Goal: Information Seeking & Learning: Learn about a topic

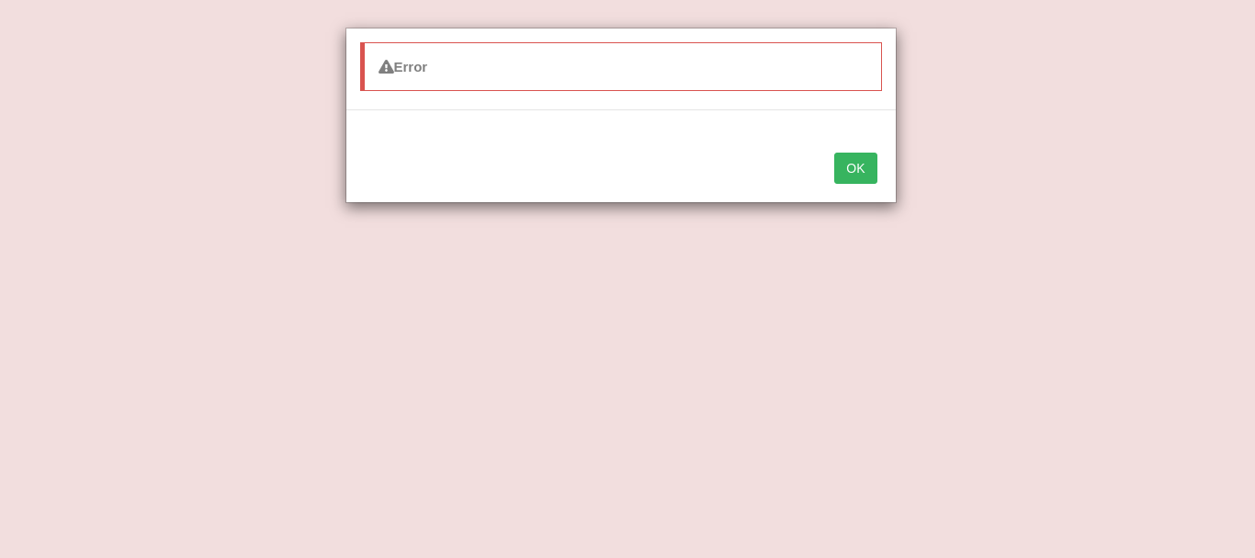
click at [845, 171] on button "OK" at bounding box center [855, 168] width 42 height 31
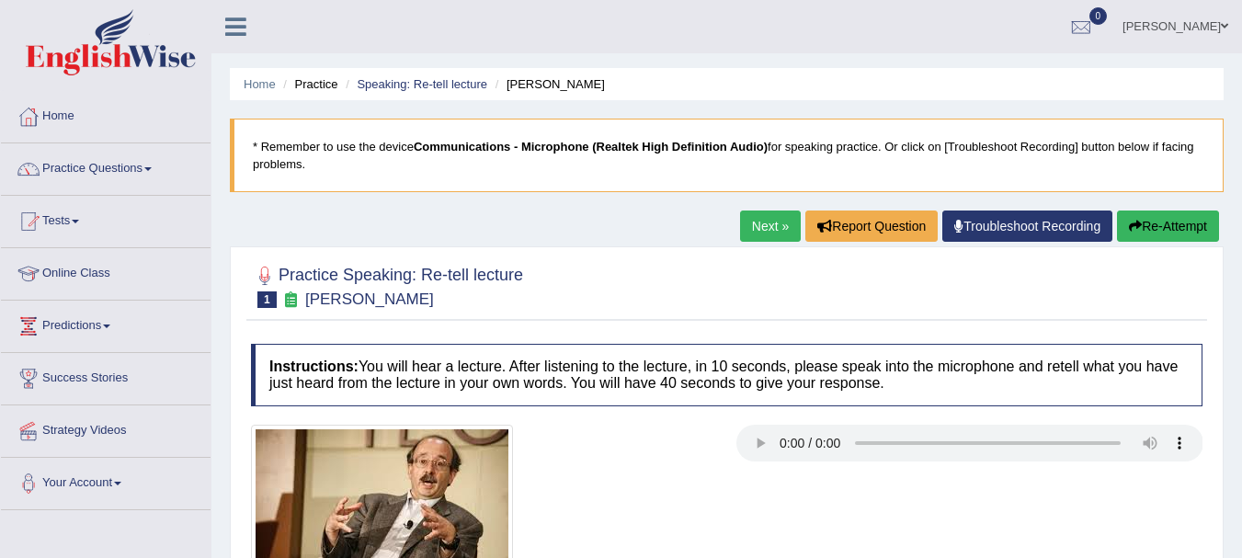
click at [856, 488] on div at bounding box center [726, 513] width 969 height 177
click at [756, 507] on div at bounding box center [726, 513] width 969 height 177
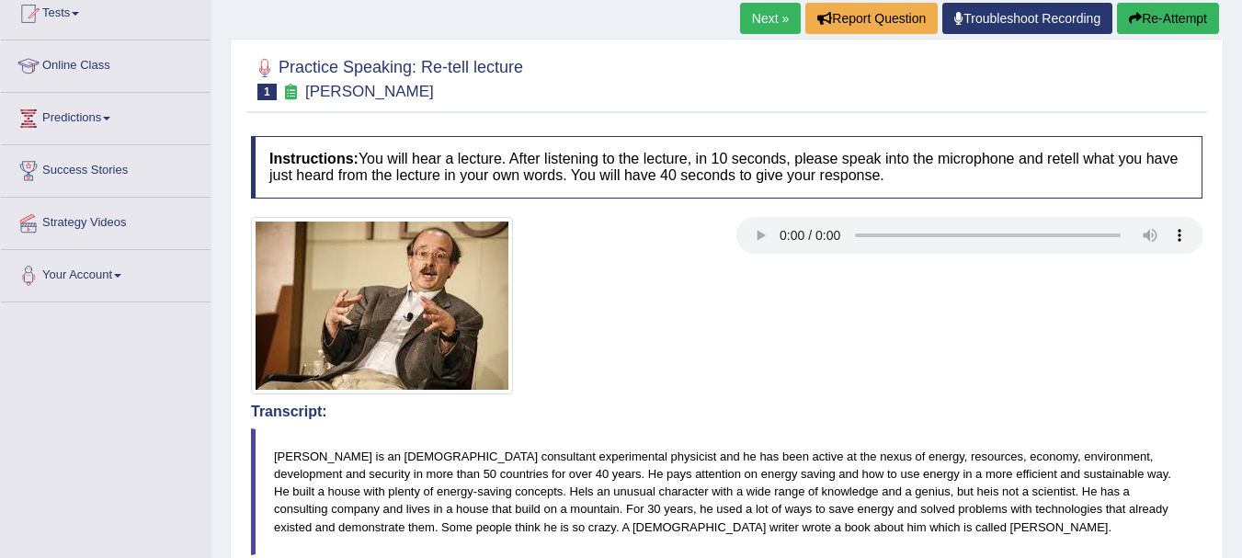
scroll to position [59, 0]
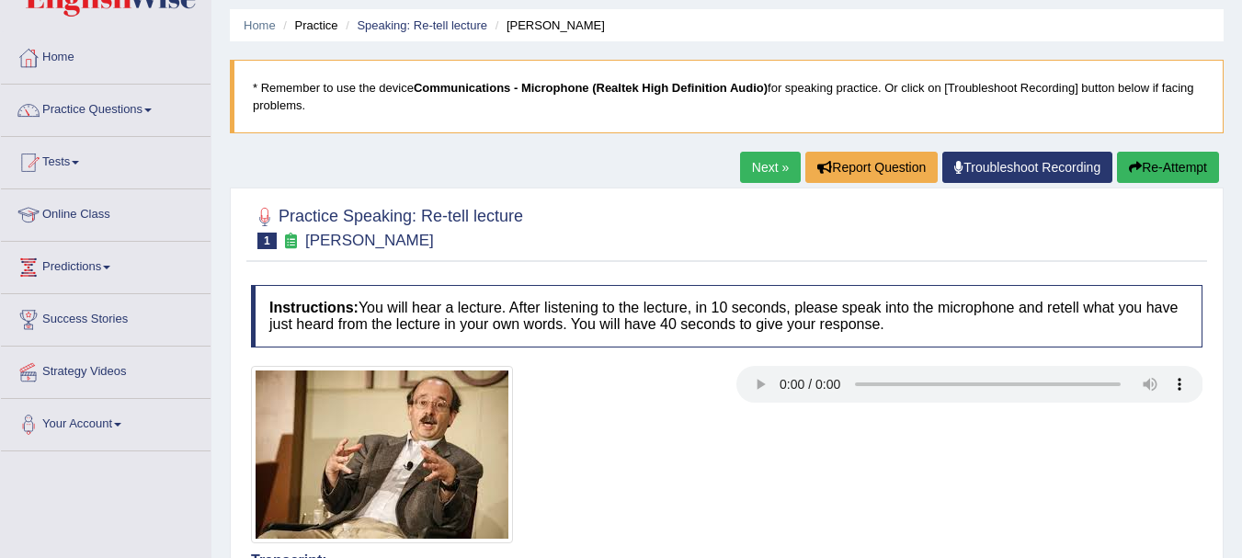
click at [1183, 174] on button "Re-Attempt" at bounding box center [1168, 167] width 102 height 31
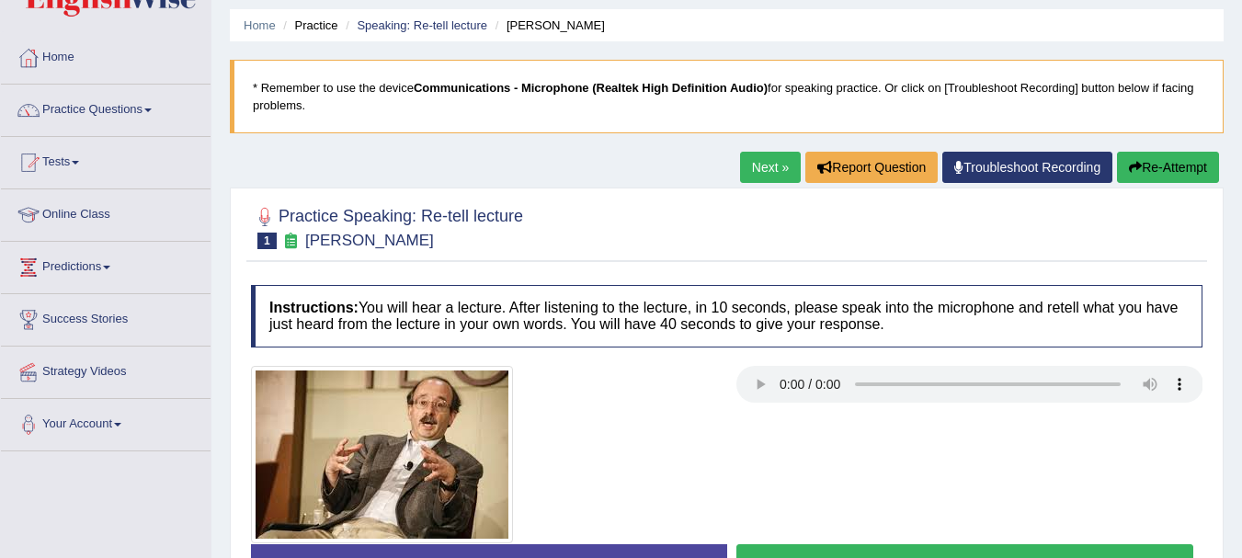
click at [1104, 448] on div at bounding box center [726, 454] width 969 height 177
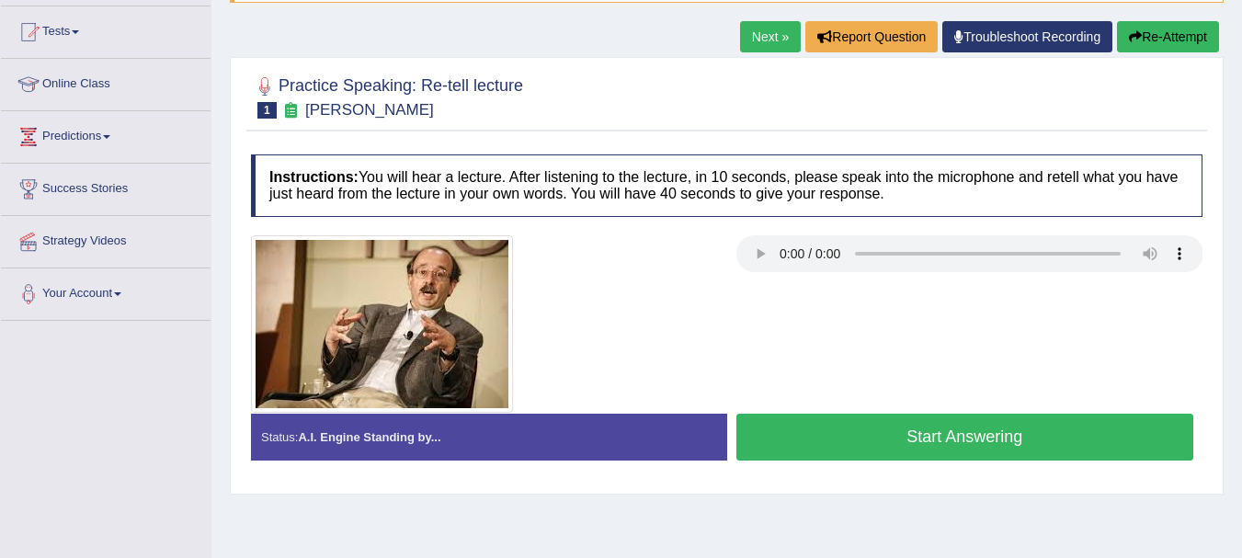
scroll to position [194, 0]
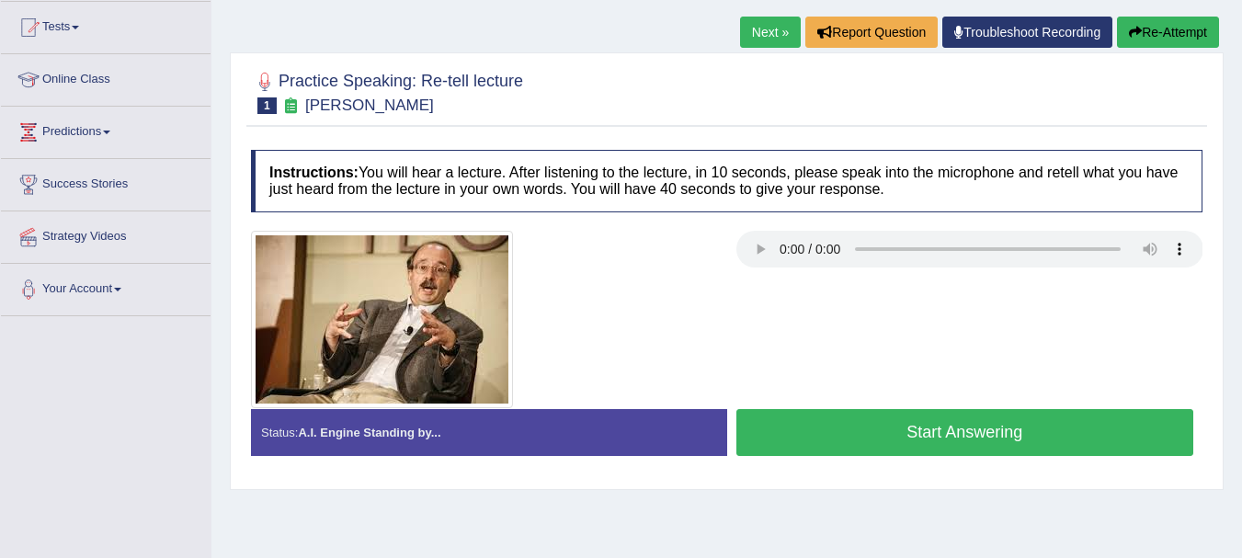
click at [969, 448] on button "Start Answering" at bounding box center [965, 432] width 458 height 47
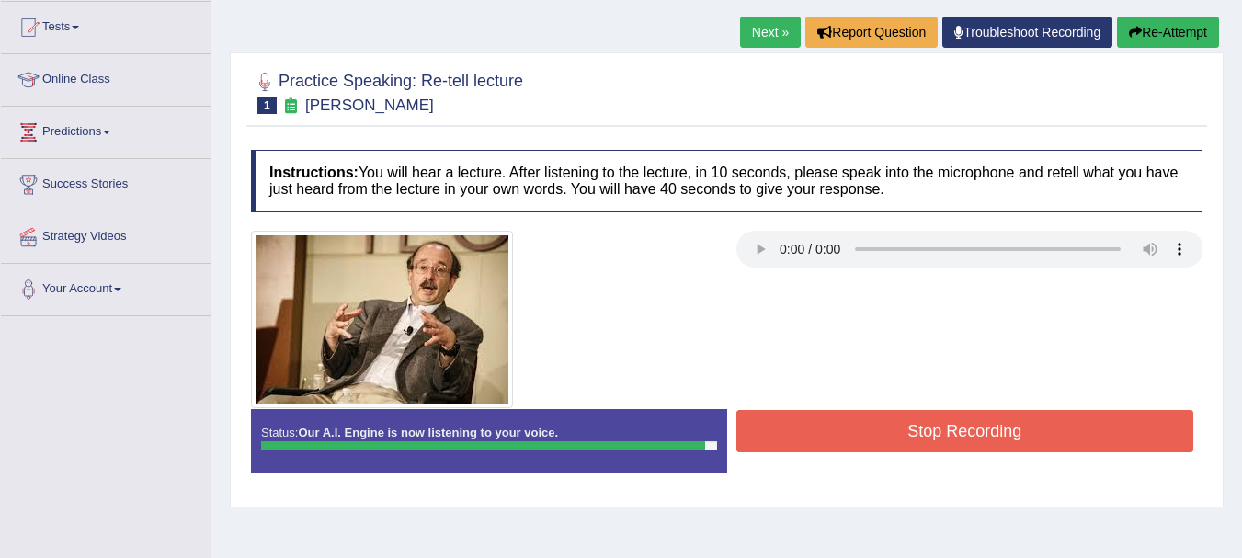
click at [969, 448] on button "Stop Recording" at bounding box center [965, 431] width 458 height 42
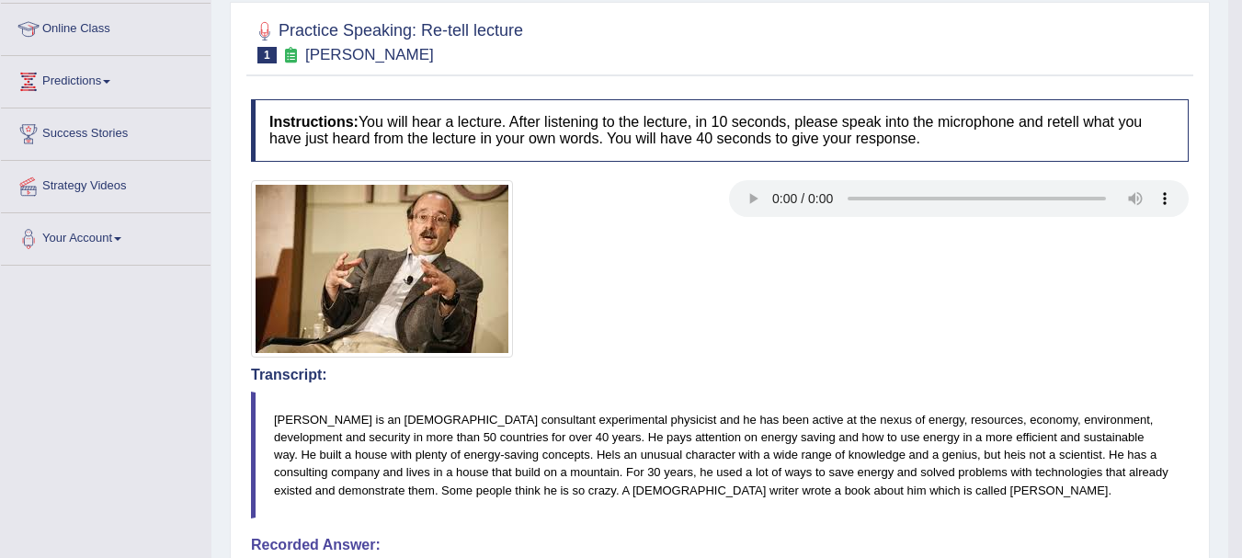
scroll to position [123, 0]
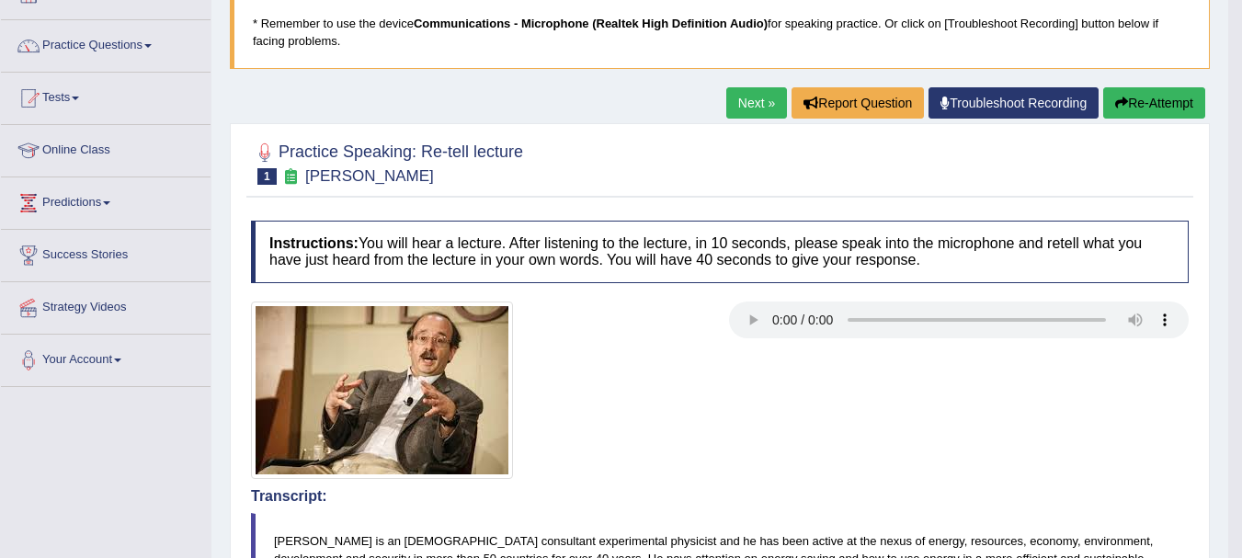
click at [760, 117] on link "Next »" at bounding box center [756, 102] width 61 height 31
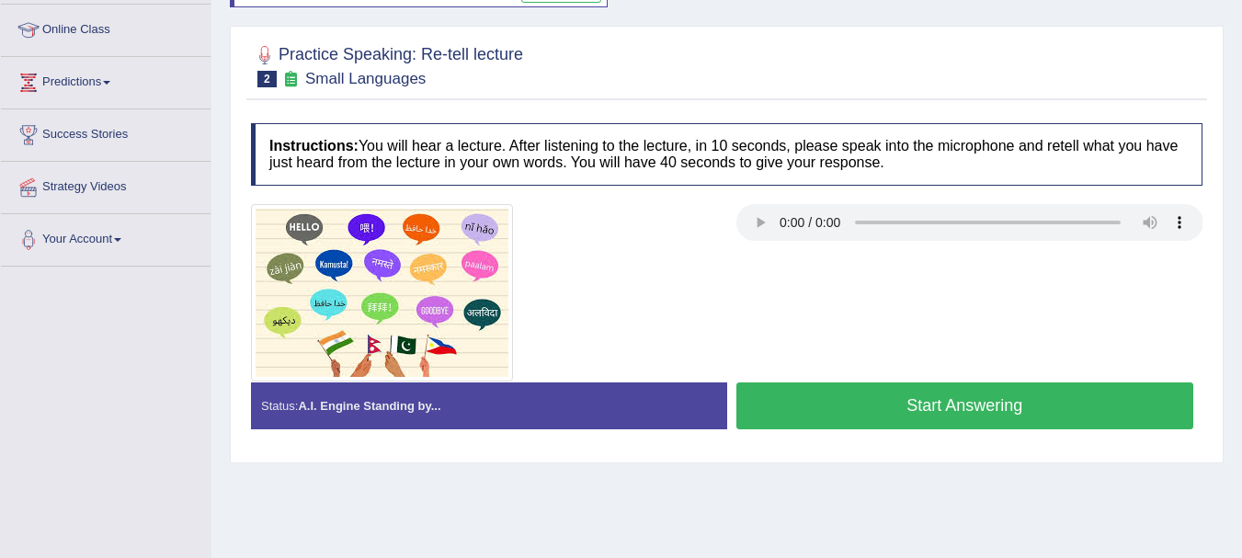
scroll to position [276, 0]
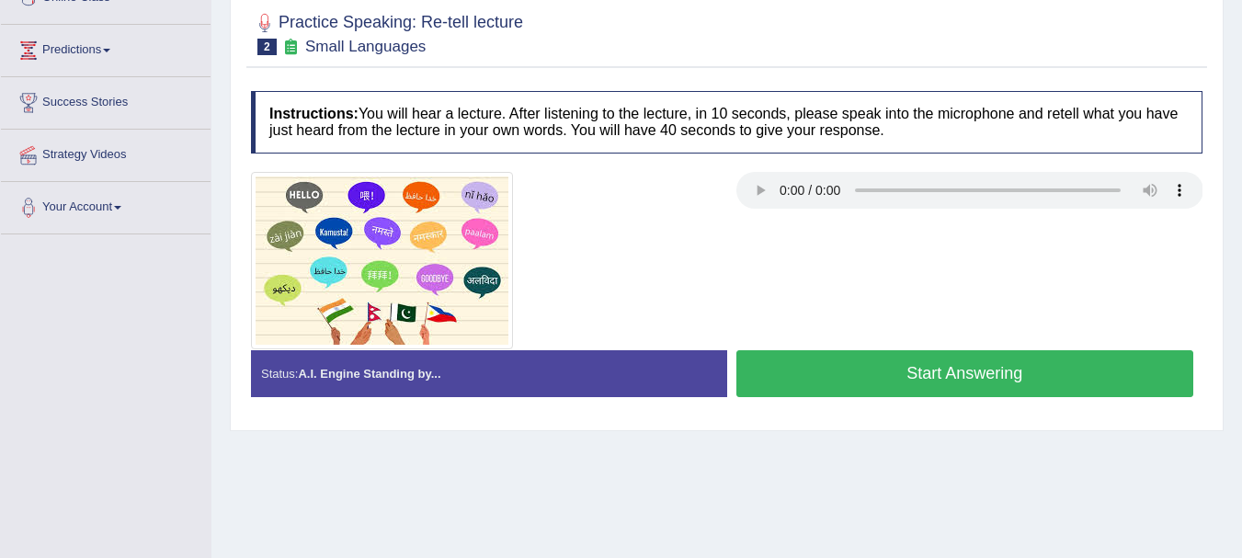
click at [967, 372] on button "Start Answering" at bounding box center [965, 373] width 458 height 47
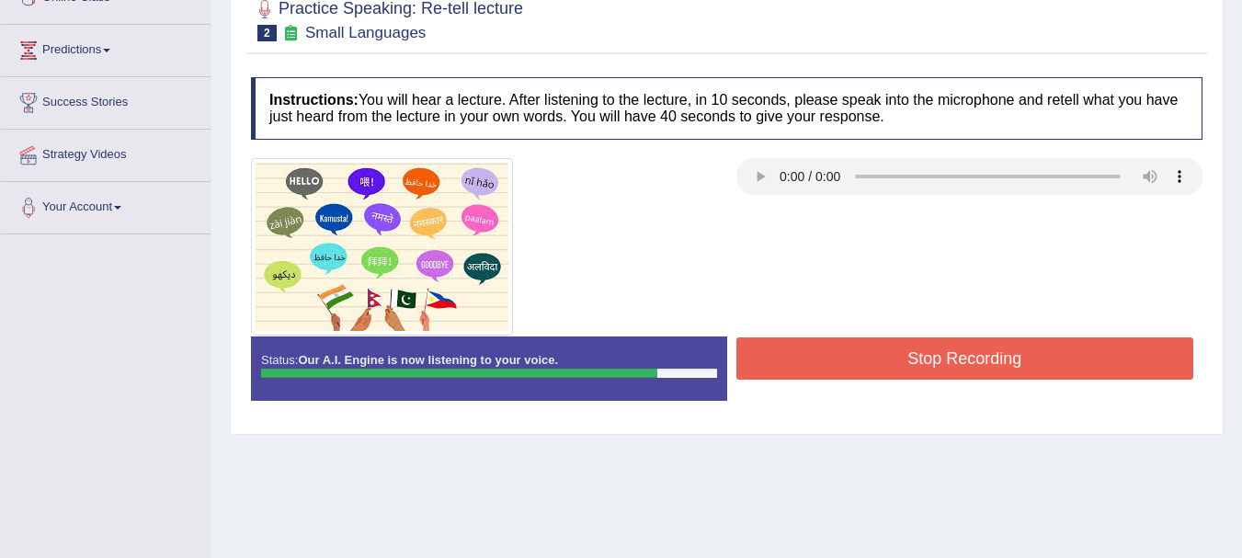
click at [856, 348] on button "Stop Recording" at bounding box center [965, 358] width 458 height 42
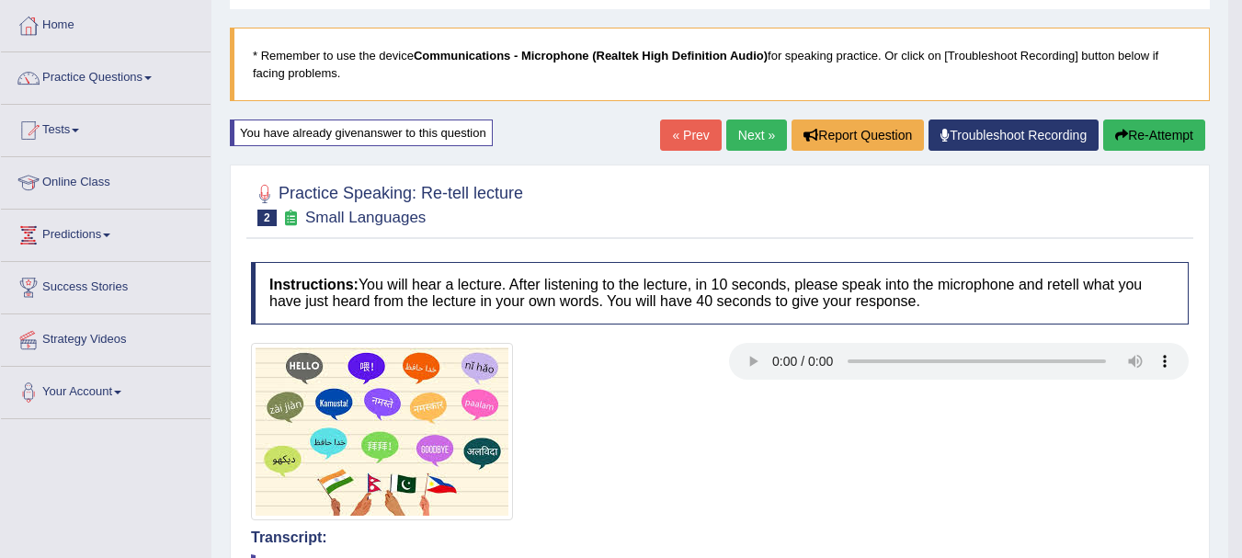
scroll to position [89, 0]
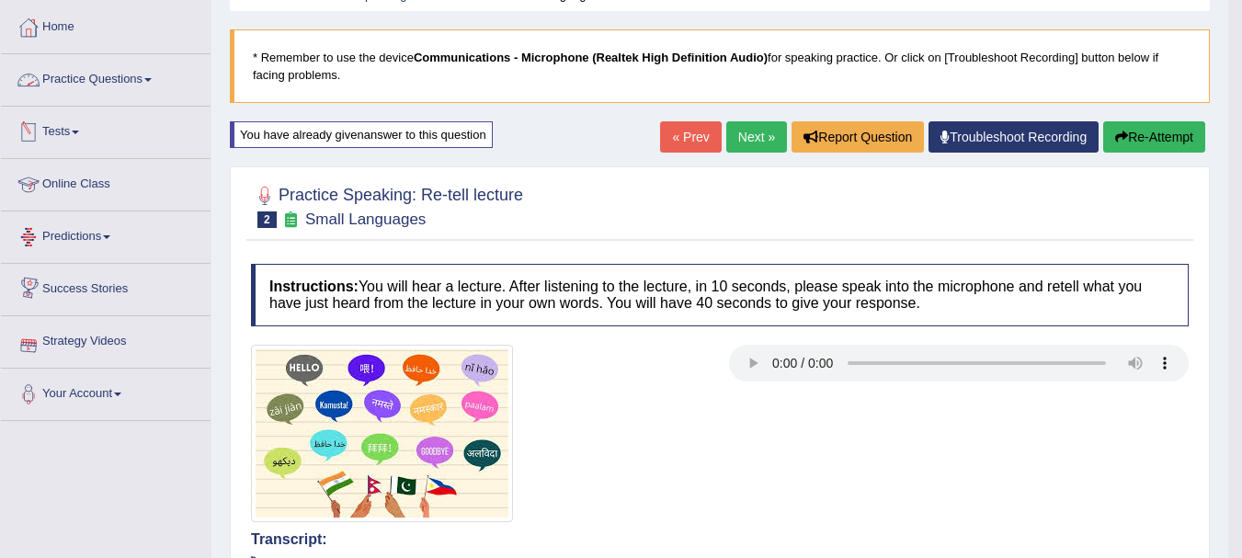
click at [107, 82] on link "Practice Questions" at bounding box center [106, 77] width 210 height 46
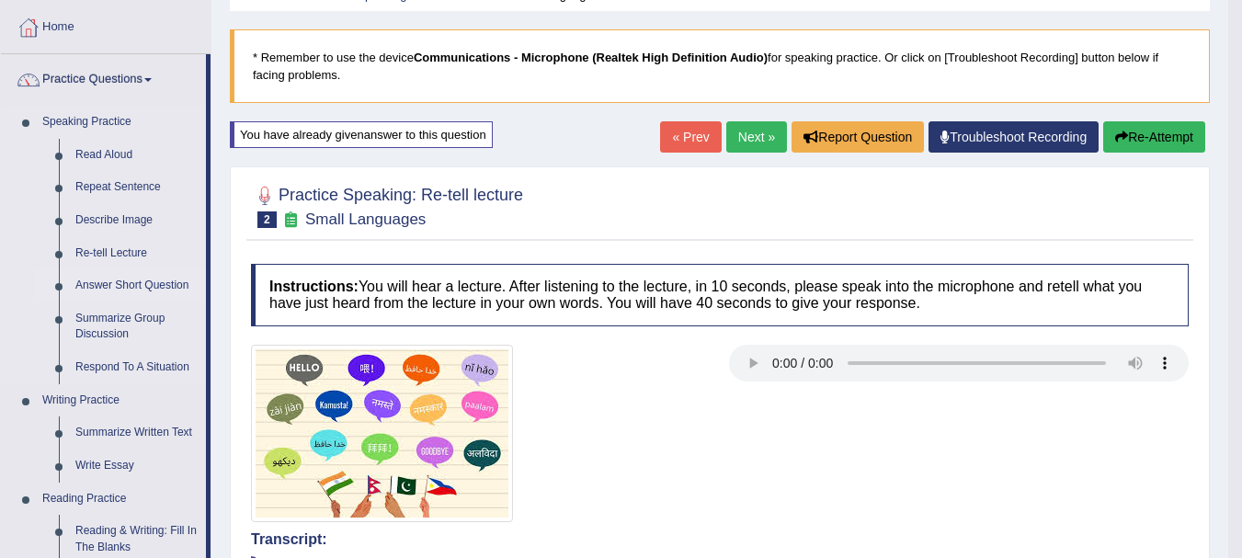
click at [101, 286] on link "Answer Short Question" at bounding box center [136, 285] width 139 height 33
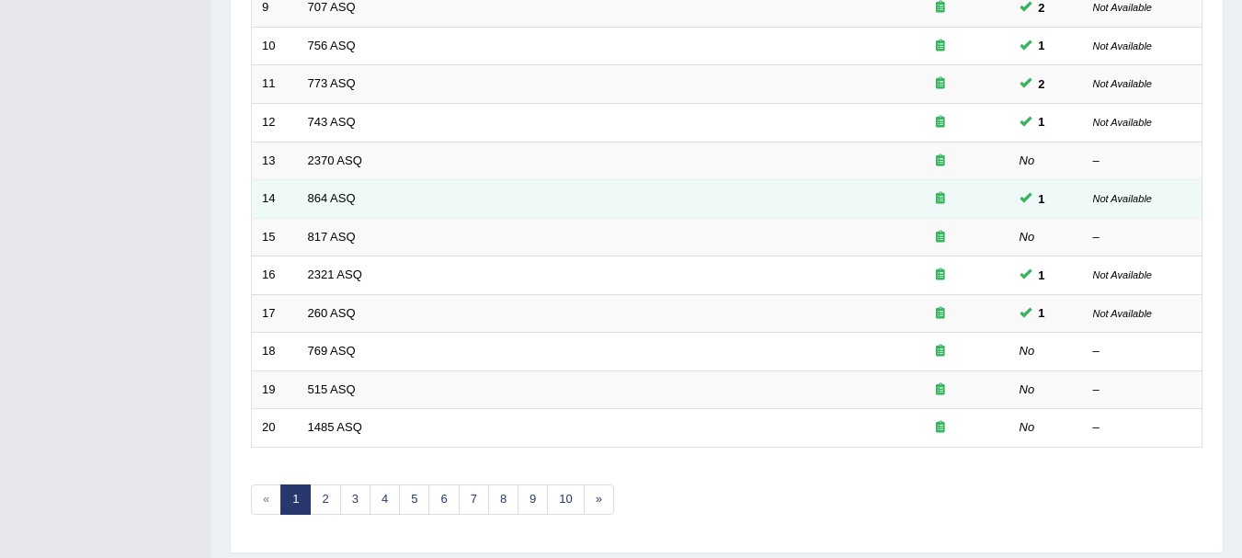
scroll to position [659, 0]
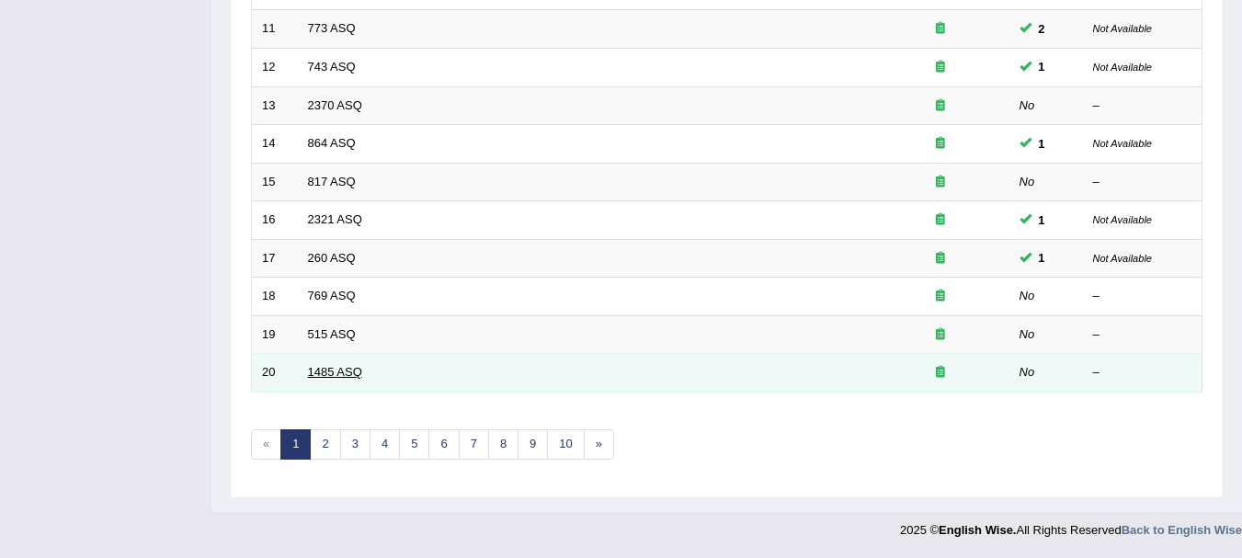
click at [323, 365] on link "1485 ASQ" at bounding box center [335, 372] width 54 height 14
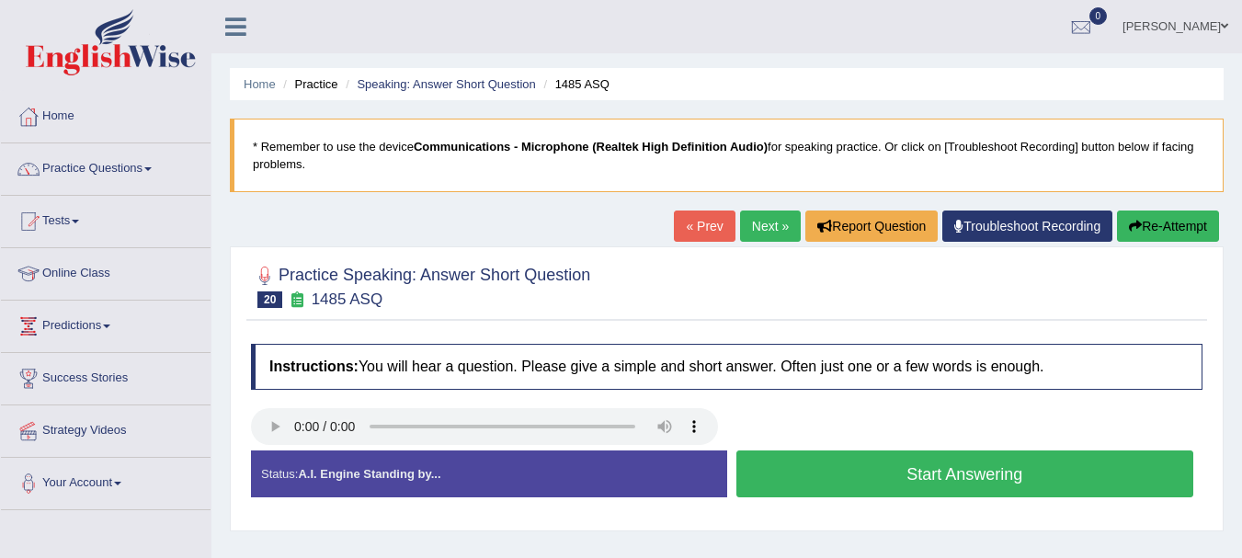
click at [836, 478] on button "Start Answering" at bounding box center [965, 473] width 458 height 47
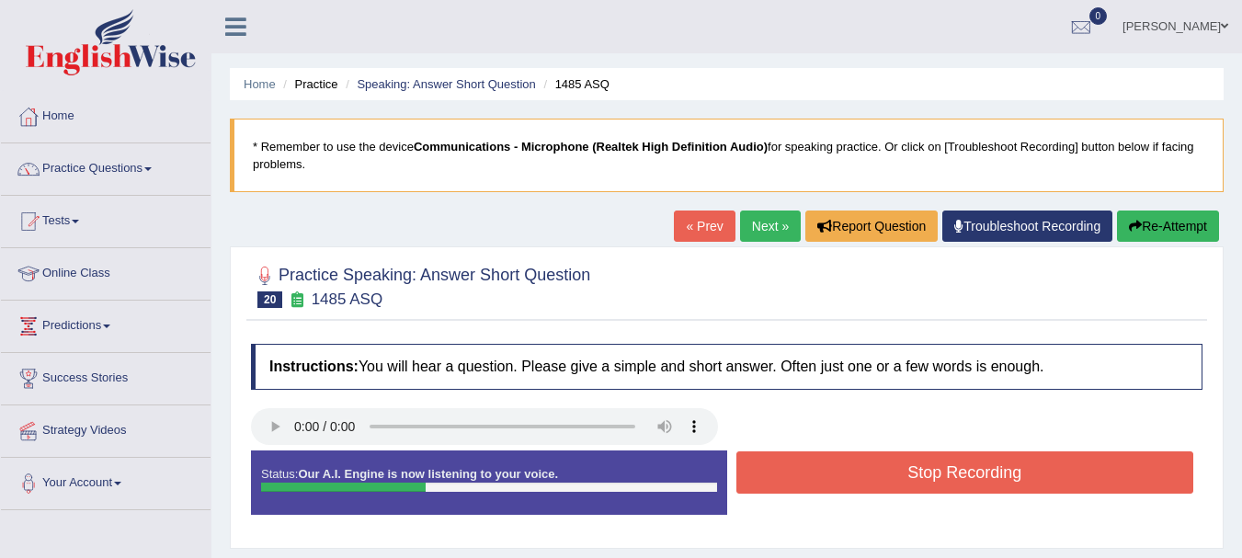
click at [835, 489] on button "Stop Recording" at bounding box center [965, 472] width 458 height 42
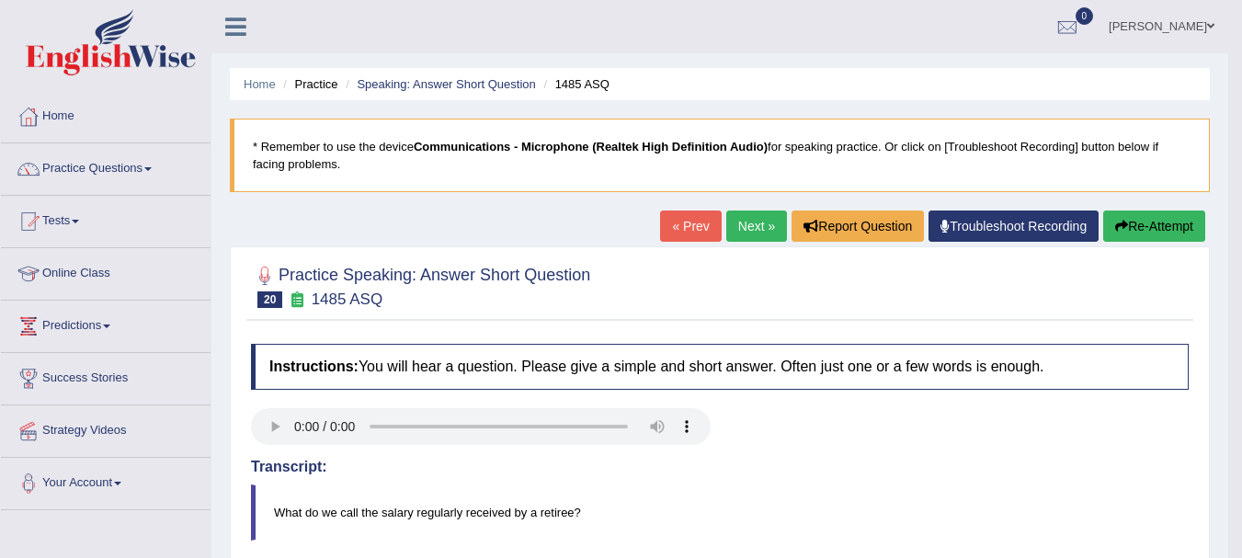
click at [753, 224] on link "Next »" at bounding box center [756, 225] width 61 height 31
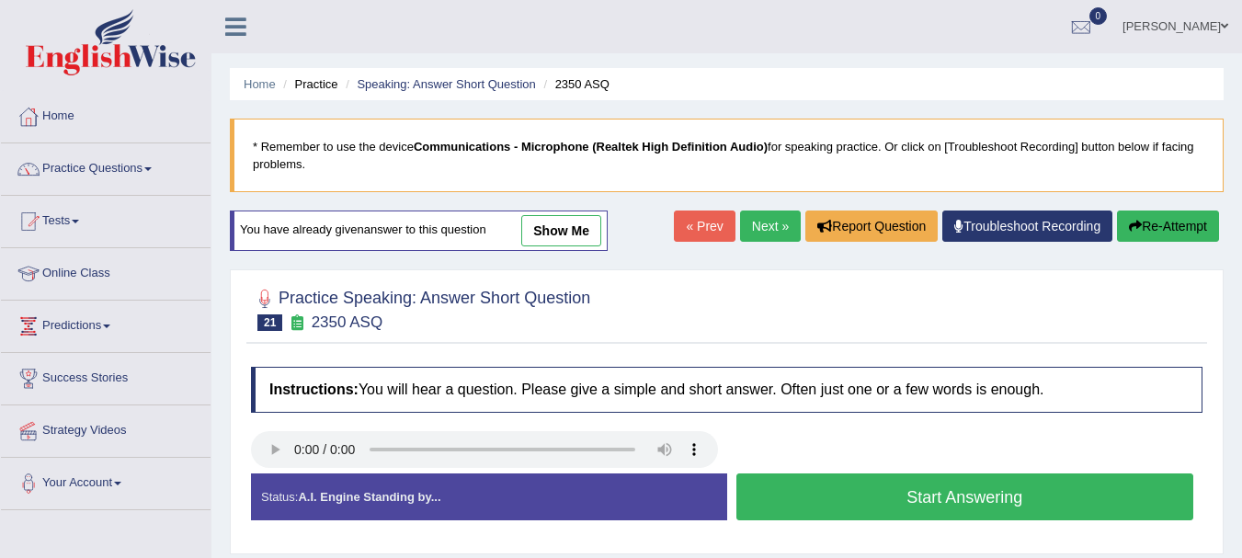
click at [910, 488] on button "Start Answering" at bounding box center [965, 496] width 458 height 47
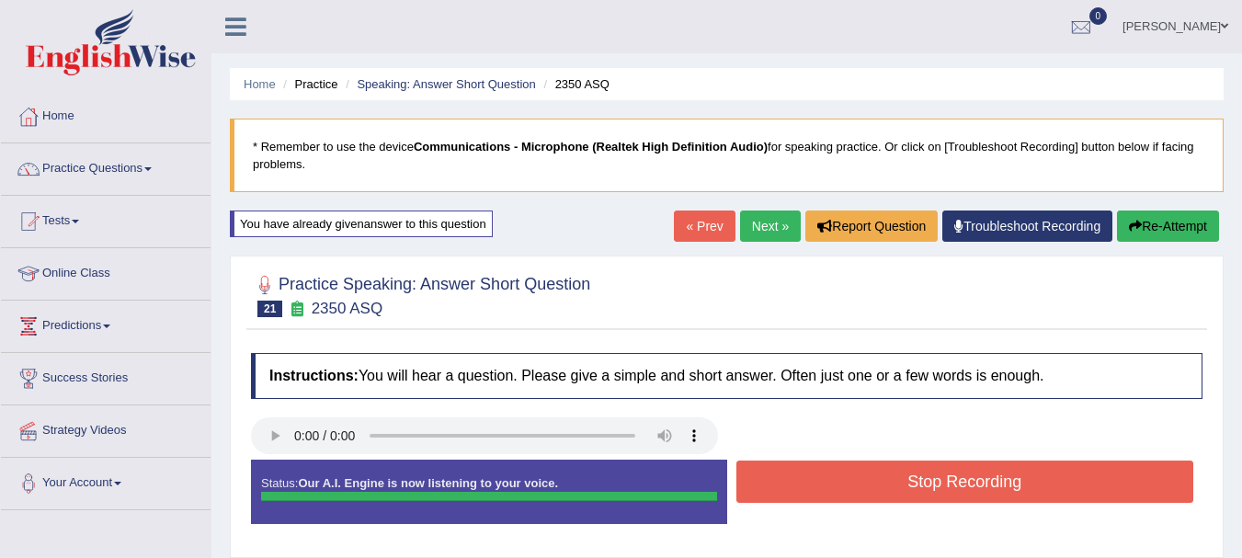
click at [1170, 226] on button "Re-Attempt" at bounding box center [1168, 225] width 102 height 31
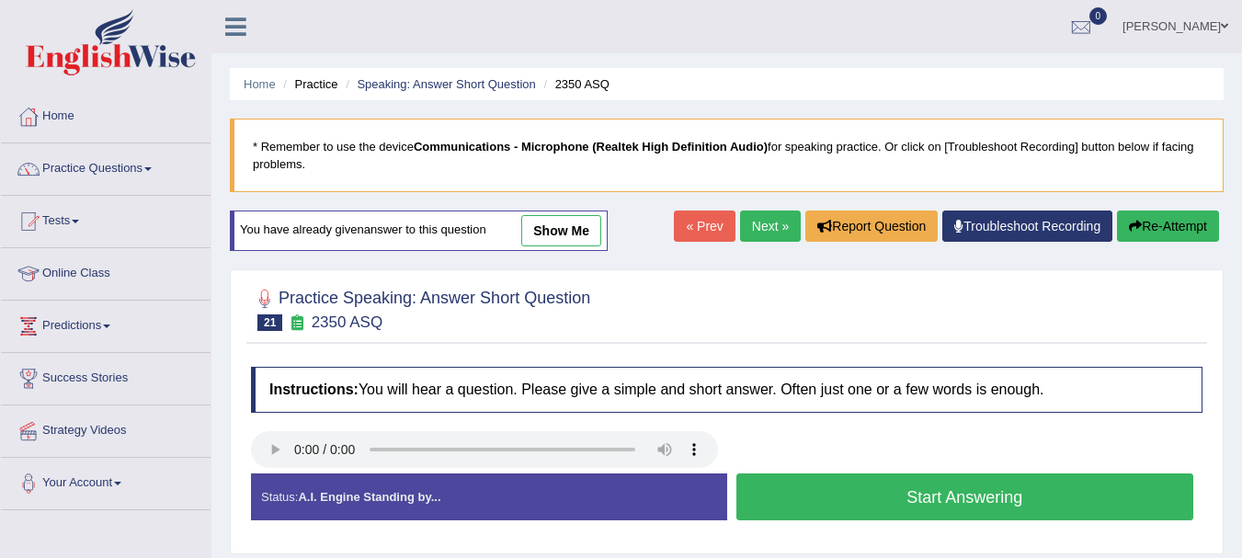
click at [858, 494] on button "Start Answering" at bounding box center [965, 496] width 458 height 47
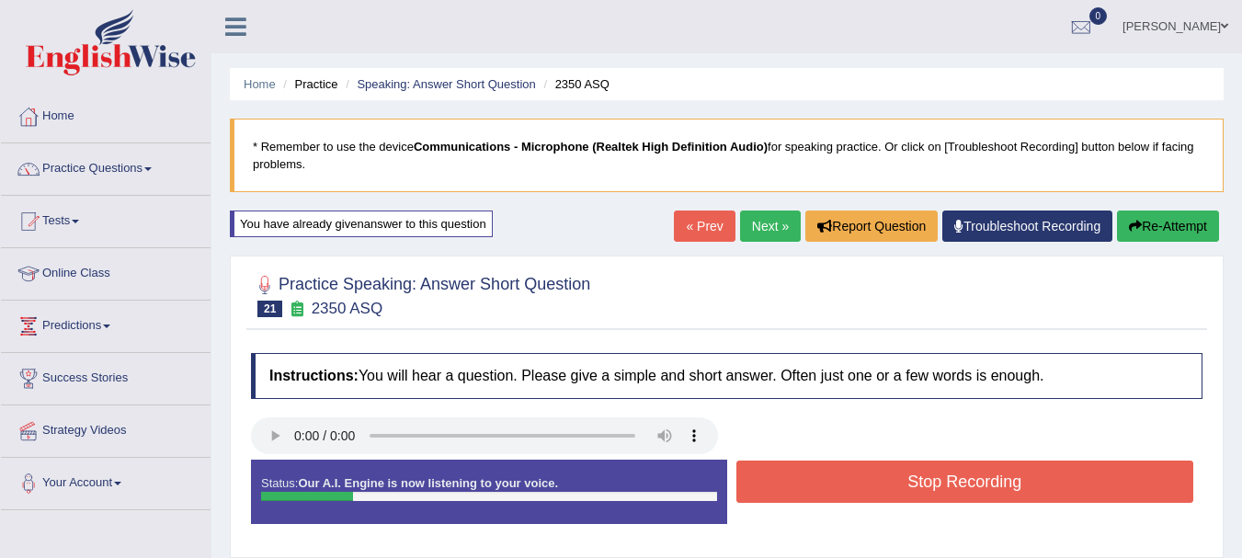
click at [858, 494] on button "Stop Recording" at bounding box center [965, 481] width 458 height 42
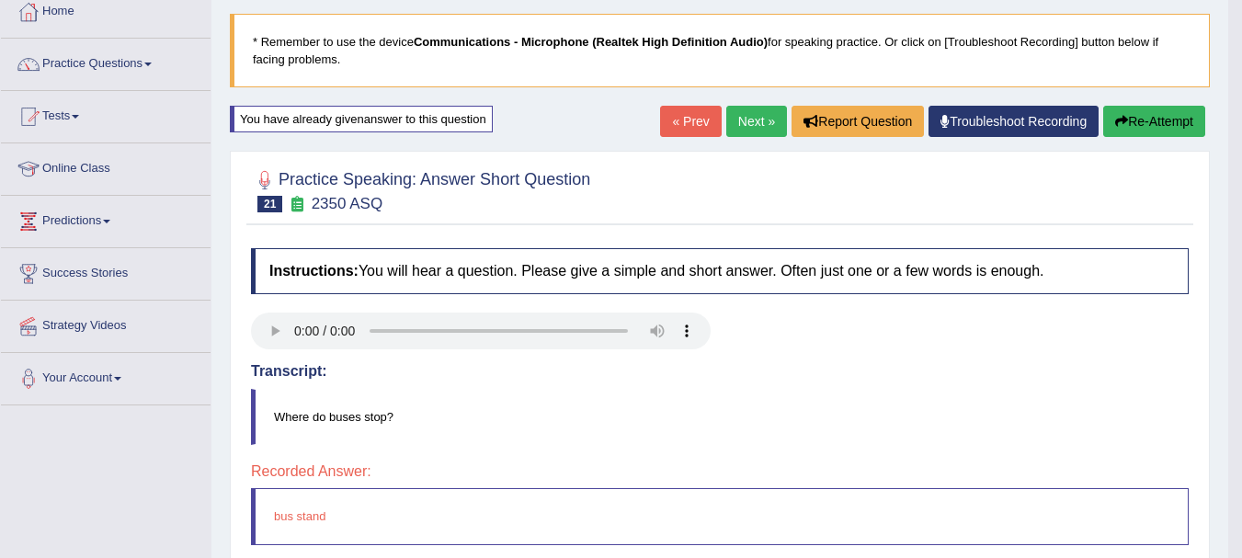
scroll to position [92, 0]
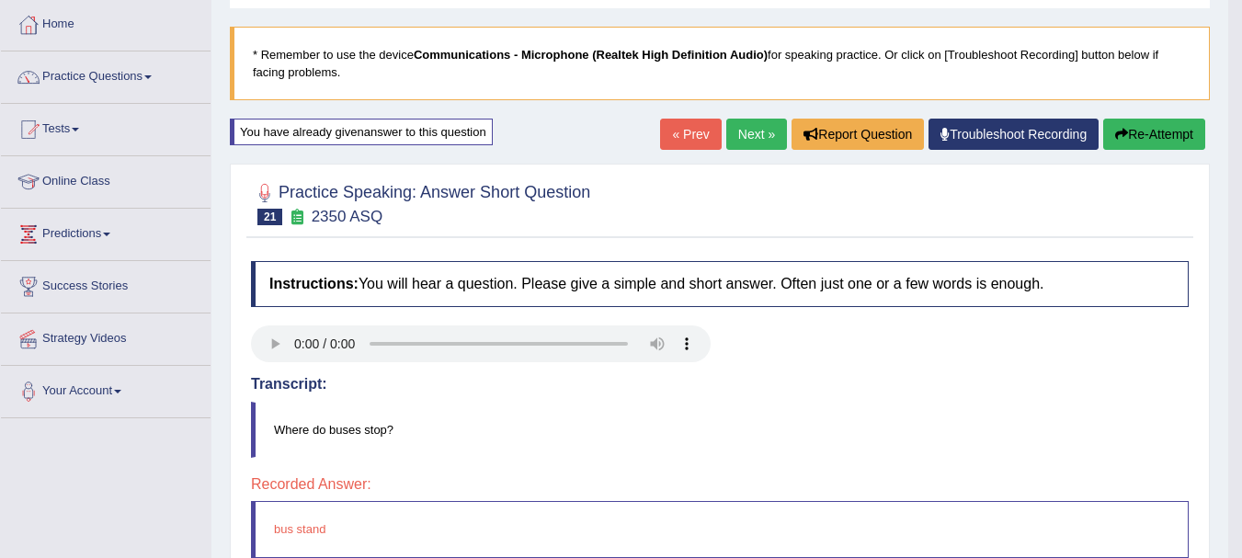
click at [754, 130] on link "Next »" at bounding box center [756, 134] width 61 height 31
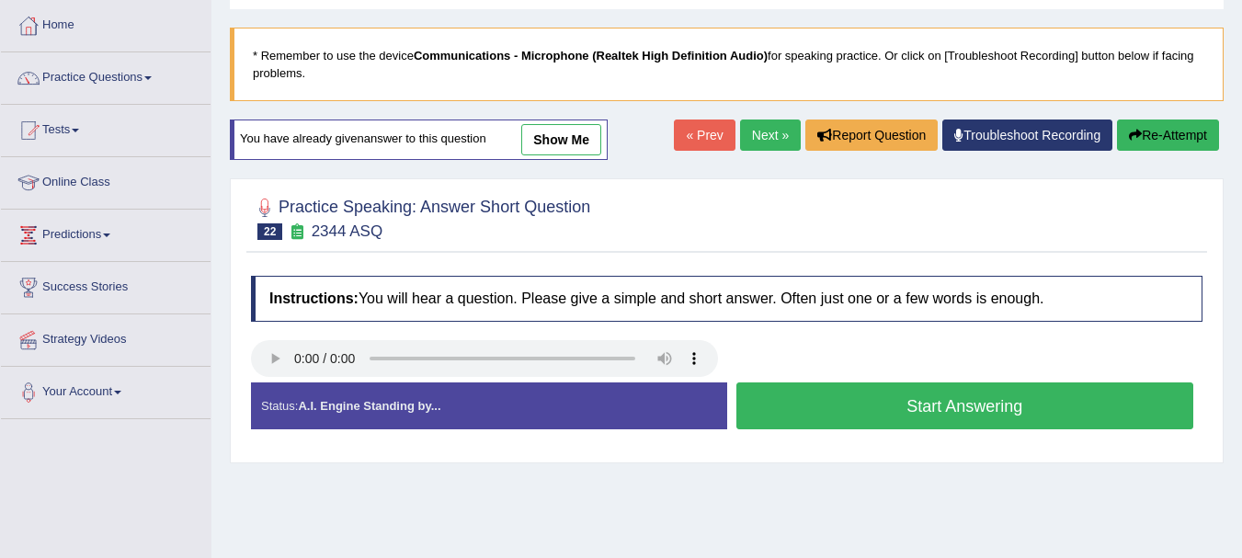
scroll to position [92, 0]
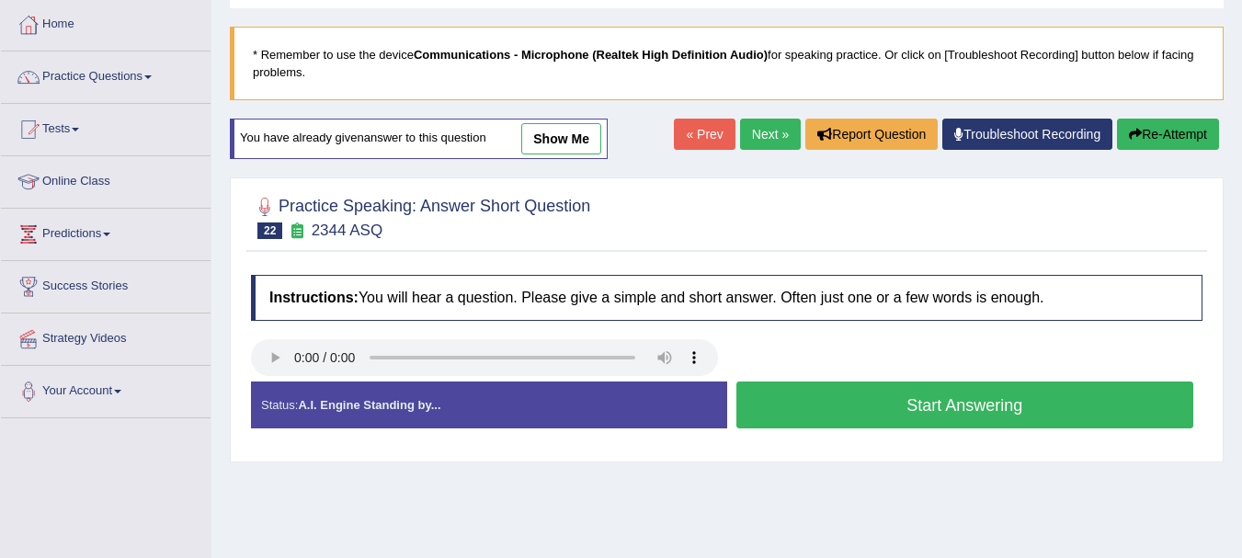
click at [858, 418] on button "Start Answering" at bounding box center [965, 404] width 458 height 47
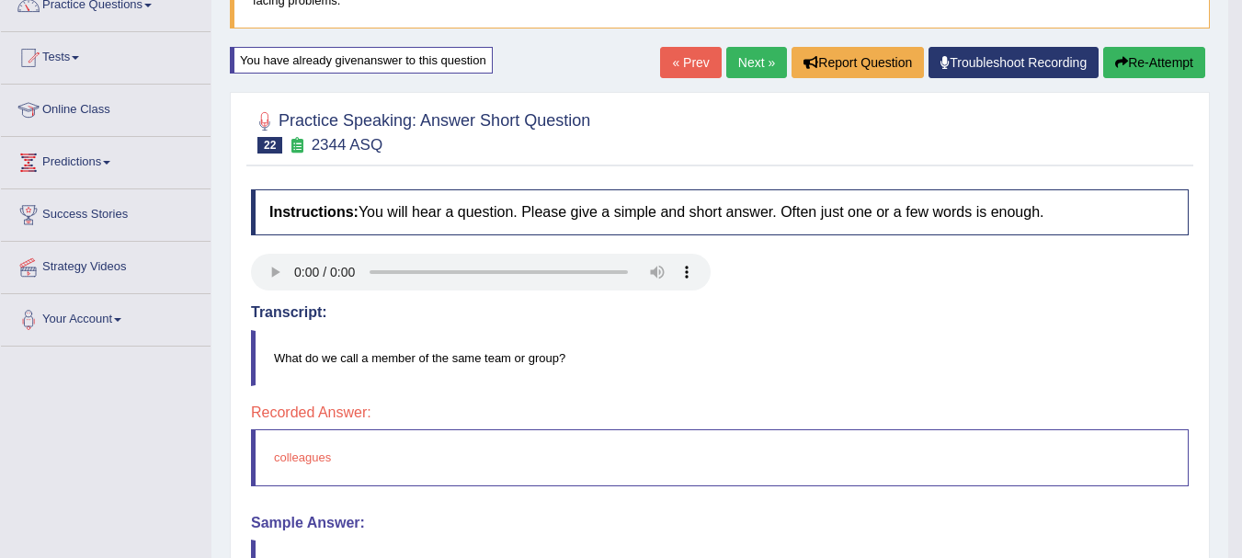
scroll to position [131, 0]
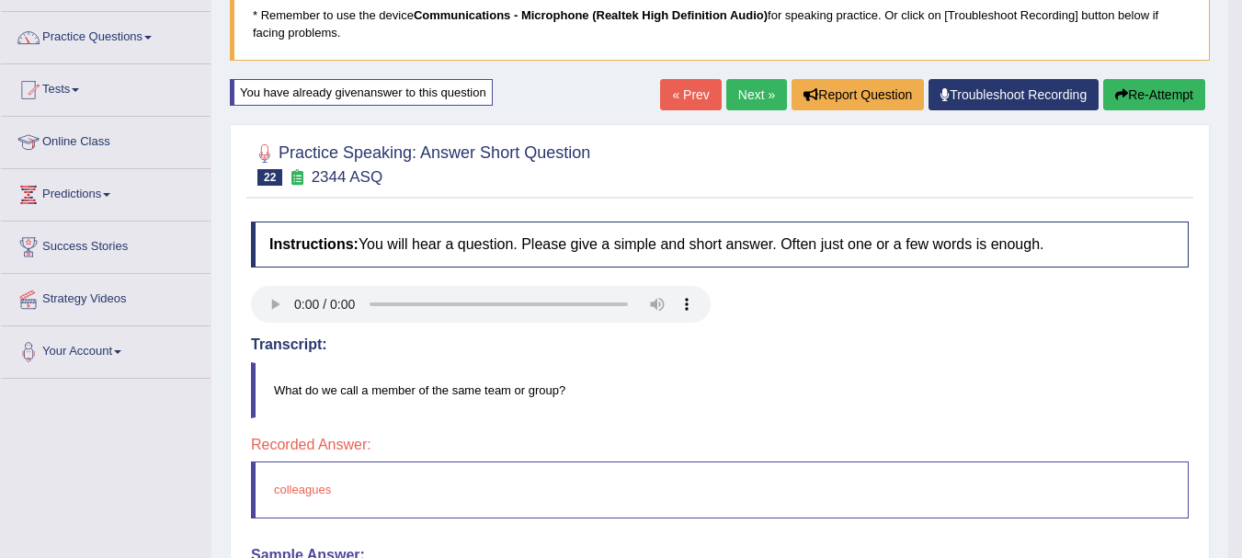
click at [754, 92] on link "Next »" at bounding box center [756, 94] width 61 height 31
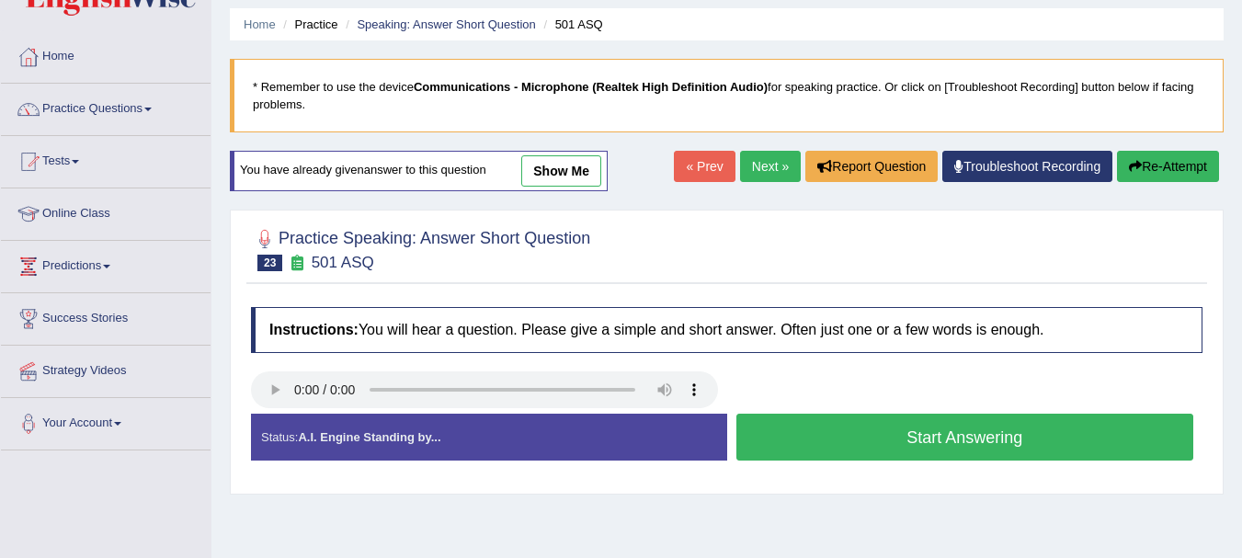
scroll to position [92, 0]
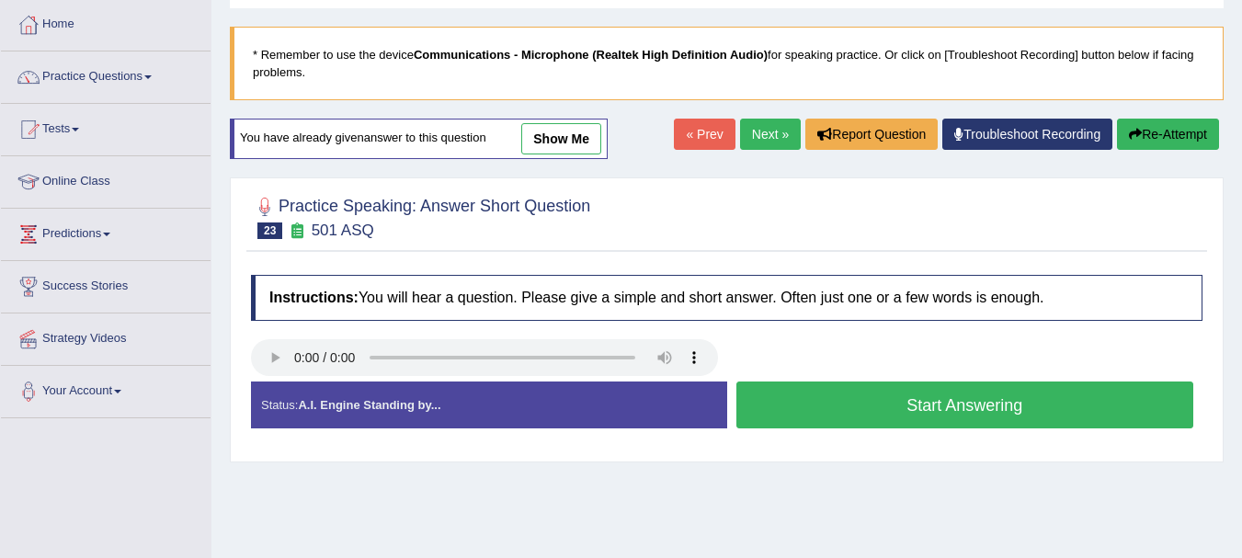
click at [774, 394] on button "Start Answering" at bounding box center [965, 404] width 458 height 47
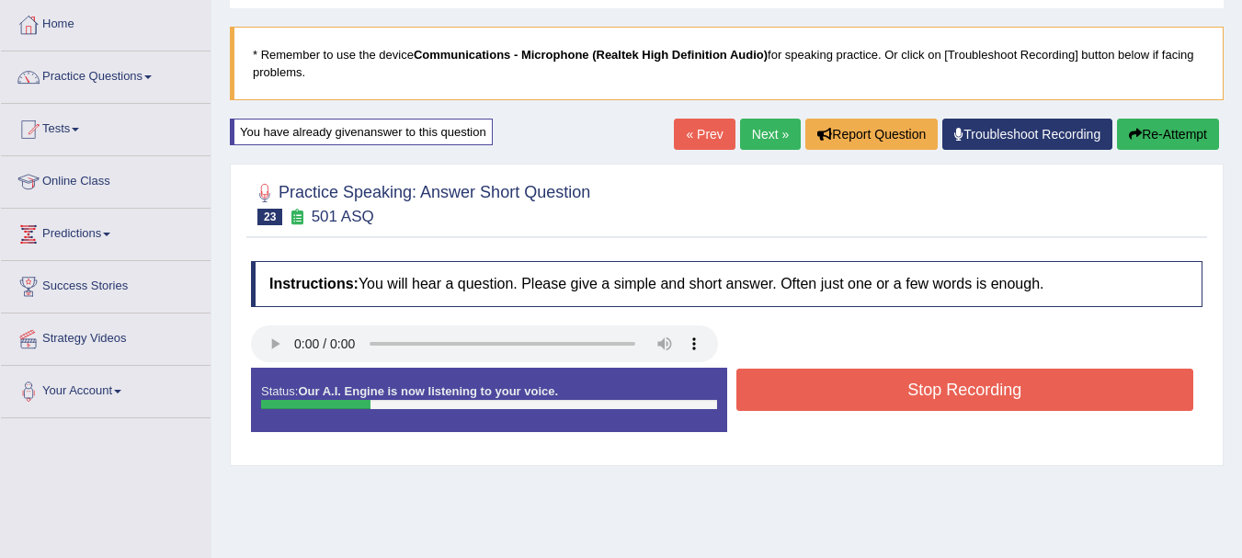
click at [774, 395] on button "Stop Recording" at bounding box center [965, 390] width 458 height 42
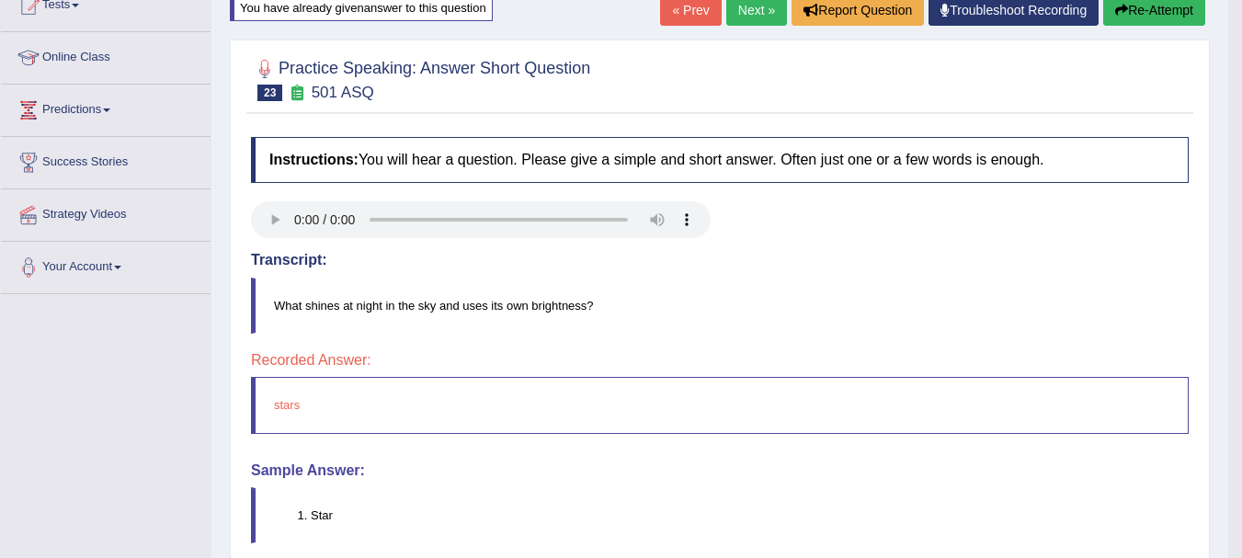
scroll to position [184, 0]
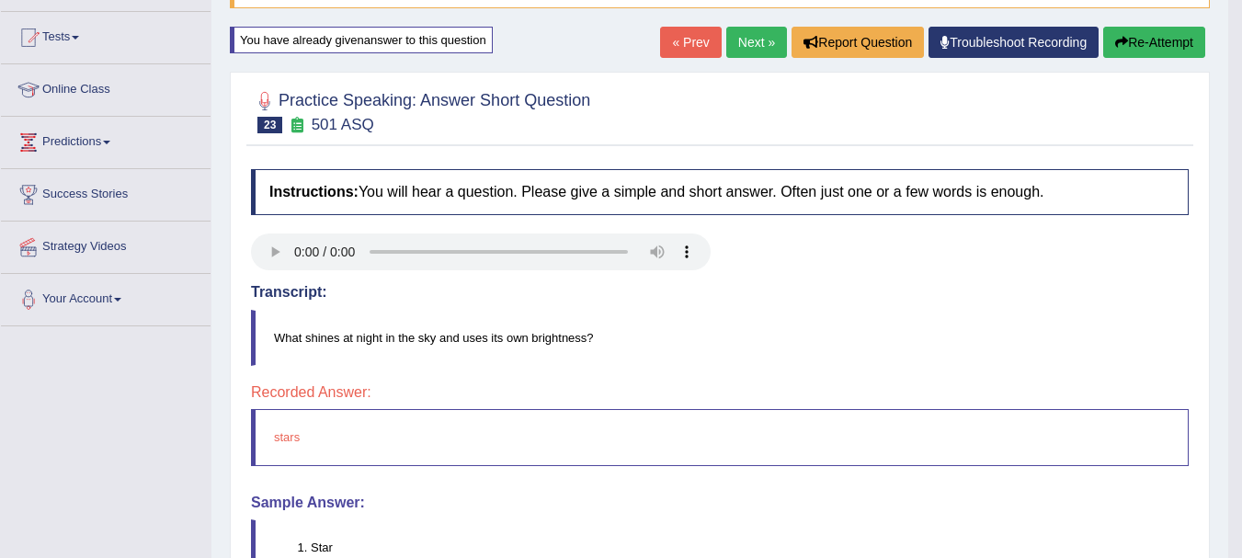
click at [737, 48] on link "Next »" at bounding box center [756, 42] width 61 height 31
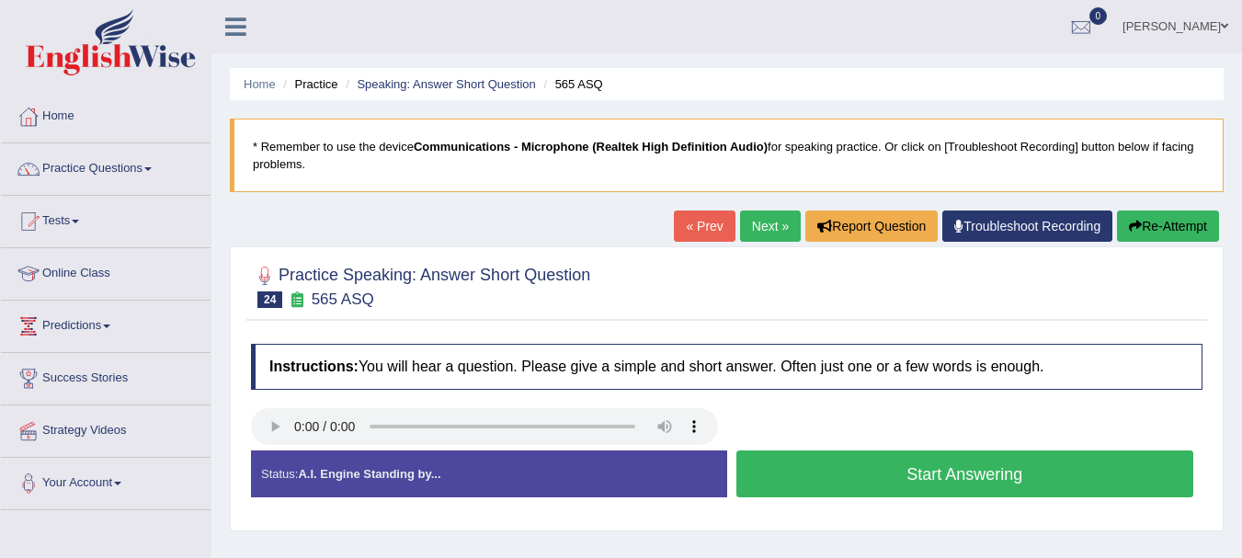
click at [902, 476] on button "Start Answering" at bounding box center [965, 473] width 458 height 47
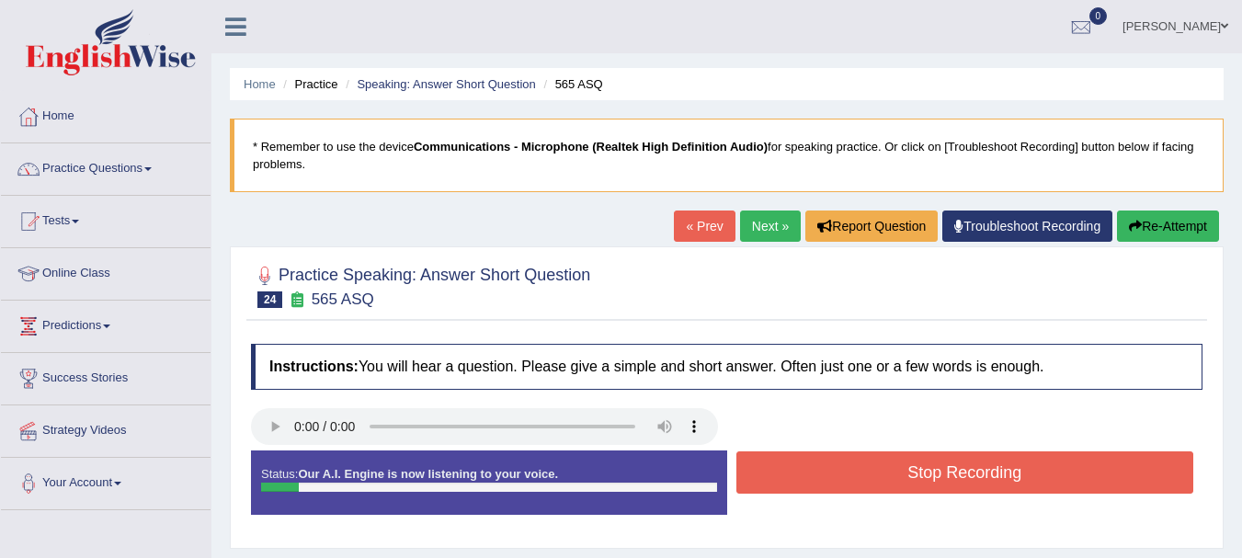
click at [902, 476] on button "Stop Recording" at bounding box center [965, 472] width 458 height 42
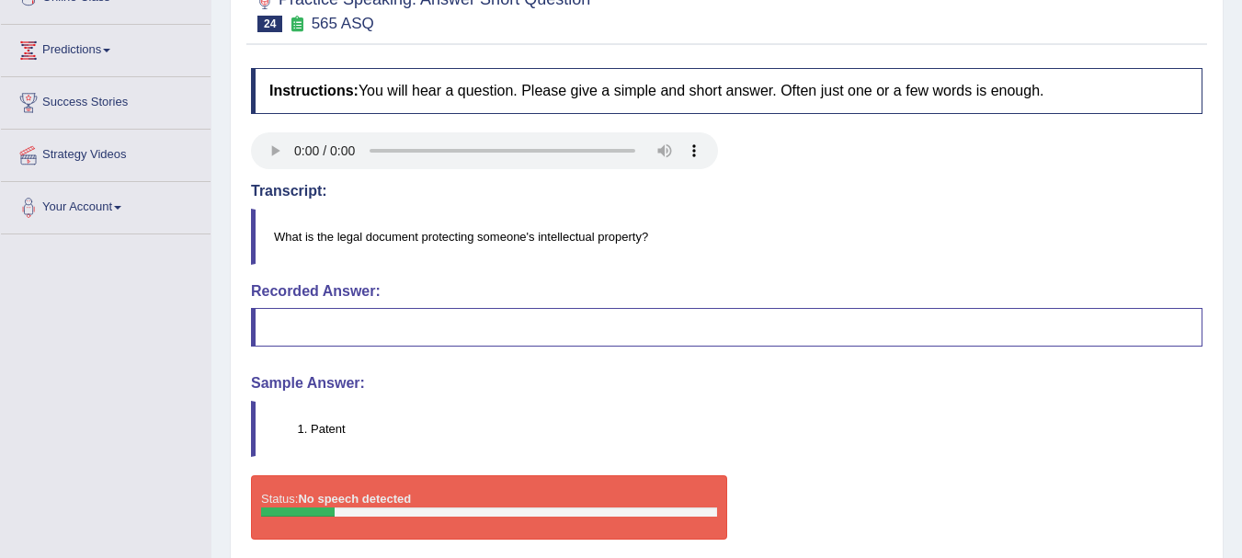
scroll to position [92, 0]
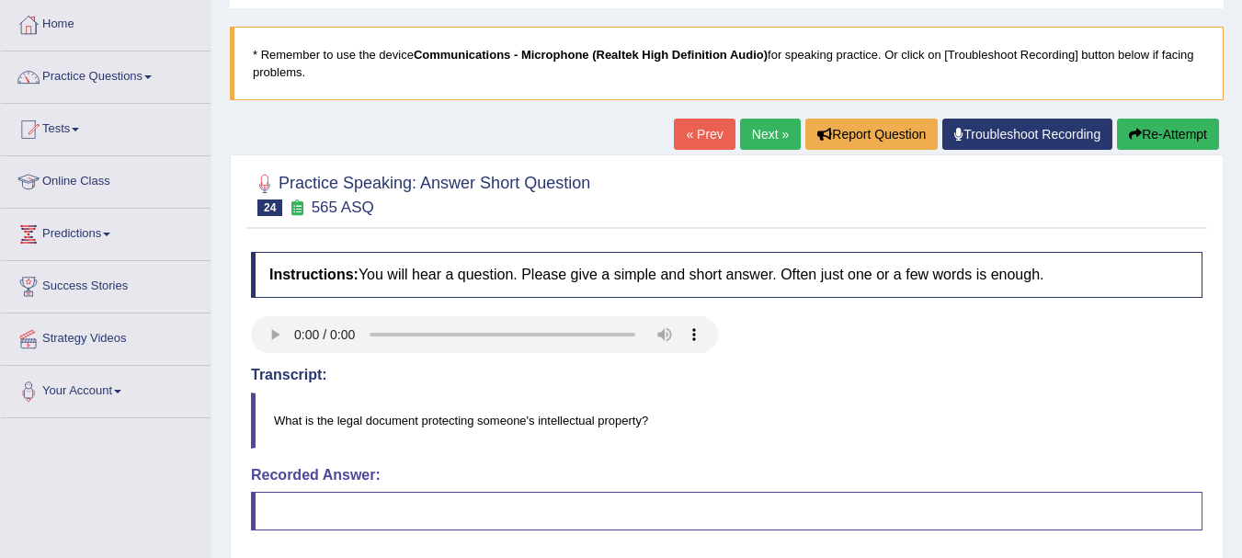
click at [93, 63] on link "Practice Questions" at bounding box center [106, 74] width 210 height 46
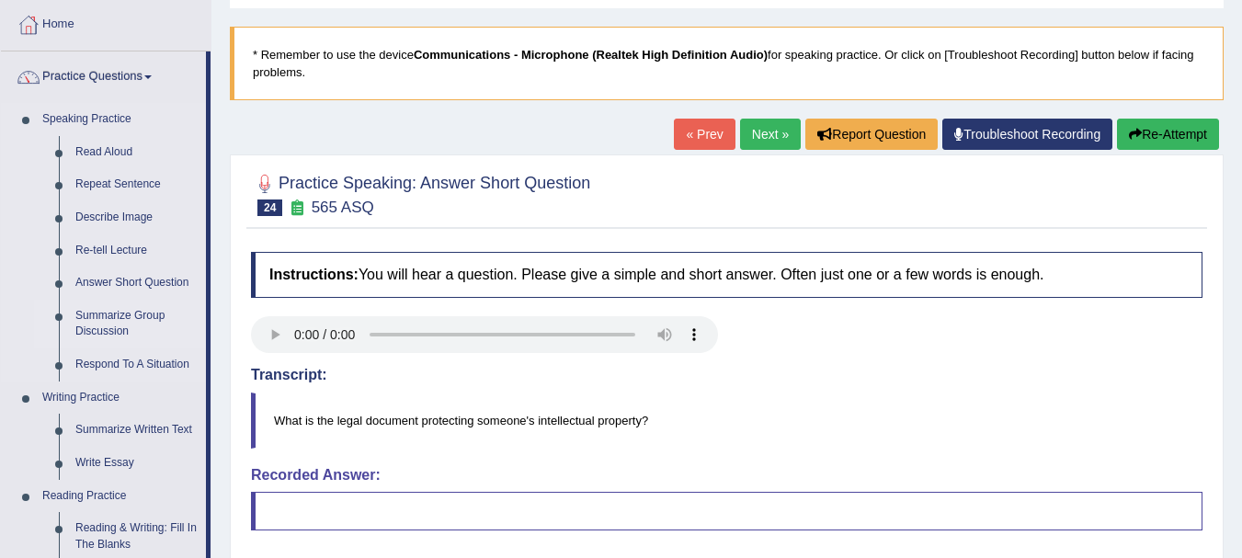
click at [108, 308] on link "Summarize Group Discussion" at bounding box center [136, 324] width 139 height 49
